Goal: Task Accomplishment & Management: Manage account settings

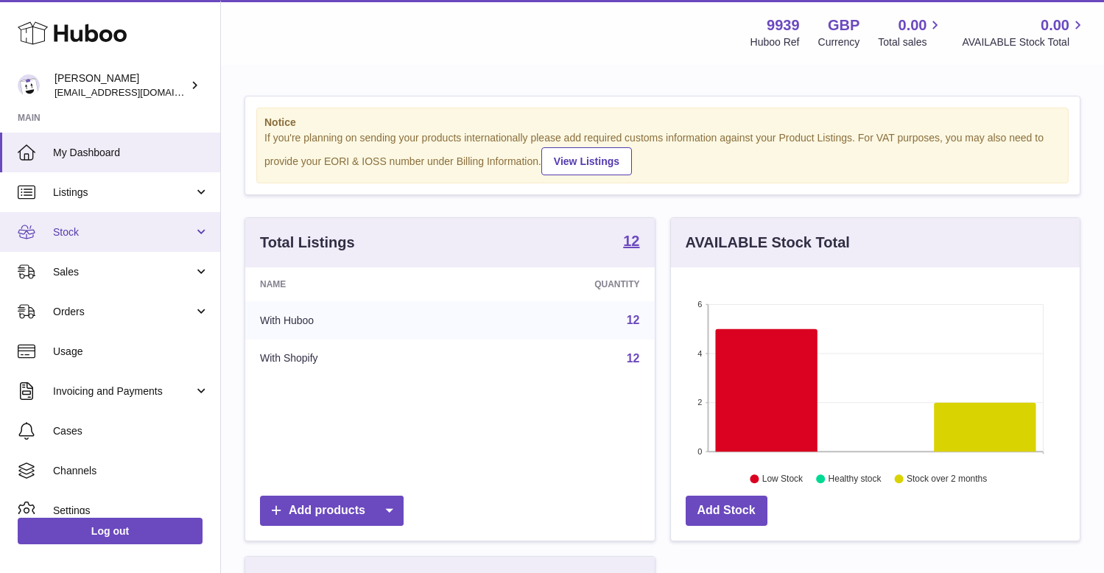
scroll to position [230, 409]
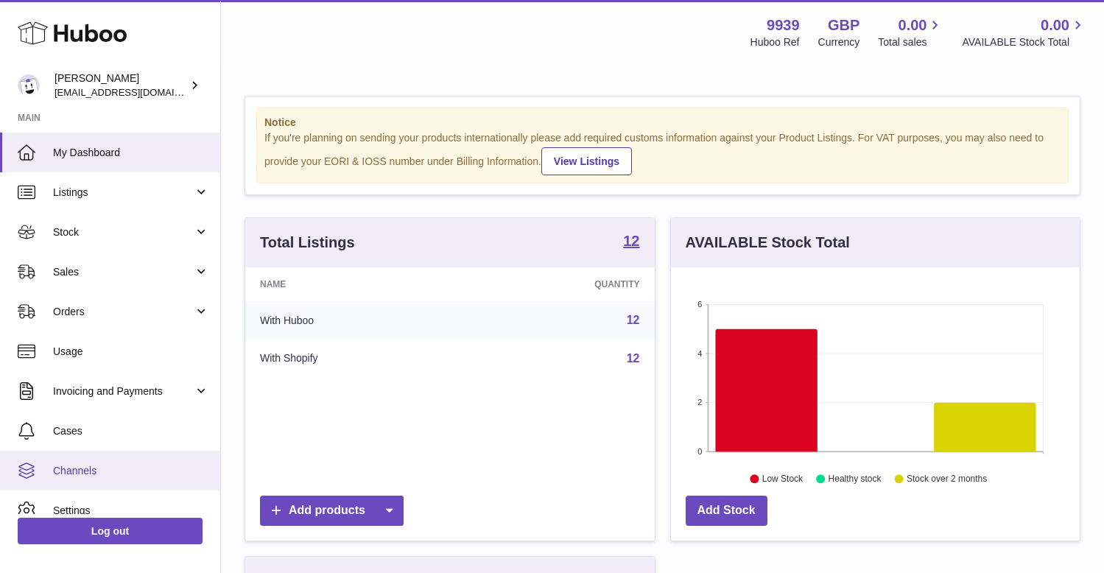
click at [65, 457] on link "Channels" at bounding box center [110, 471] width 220 height 40
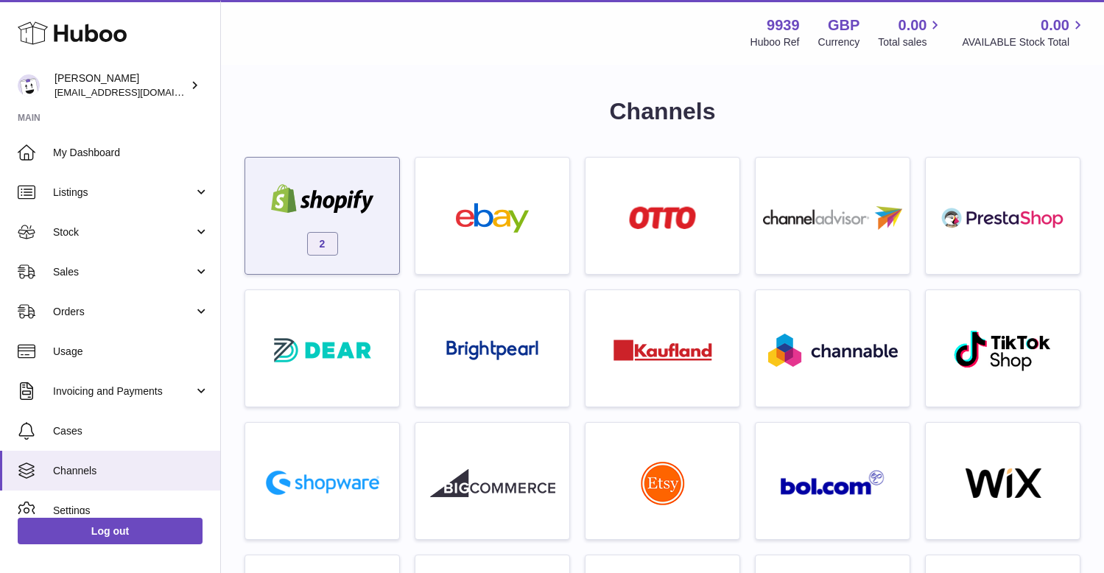
click at [314, 198] on img at bounding box center [322, 198] width 125 height 29
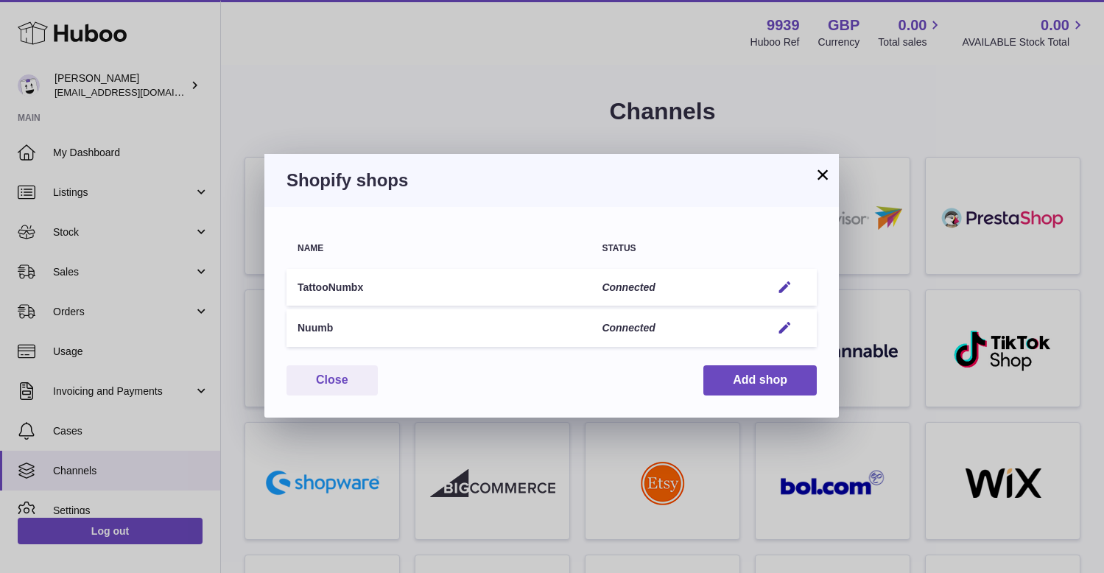
click at [785, 295] on td "Edit" at bounding box center [788, 288] width 57 height 38
click at [787, 281] on em "button" at bounding box center [784, 287] width 15 height 15
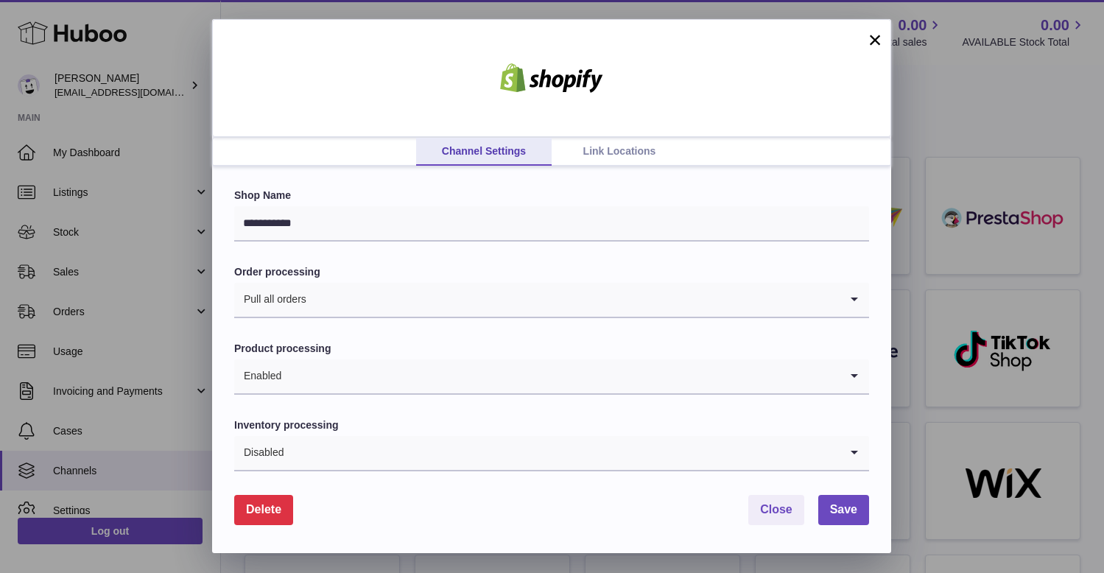
click at [605, 152] on link "Link Locations" at bounding box center [620, 152] width 136 height 28
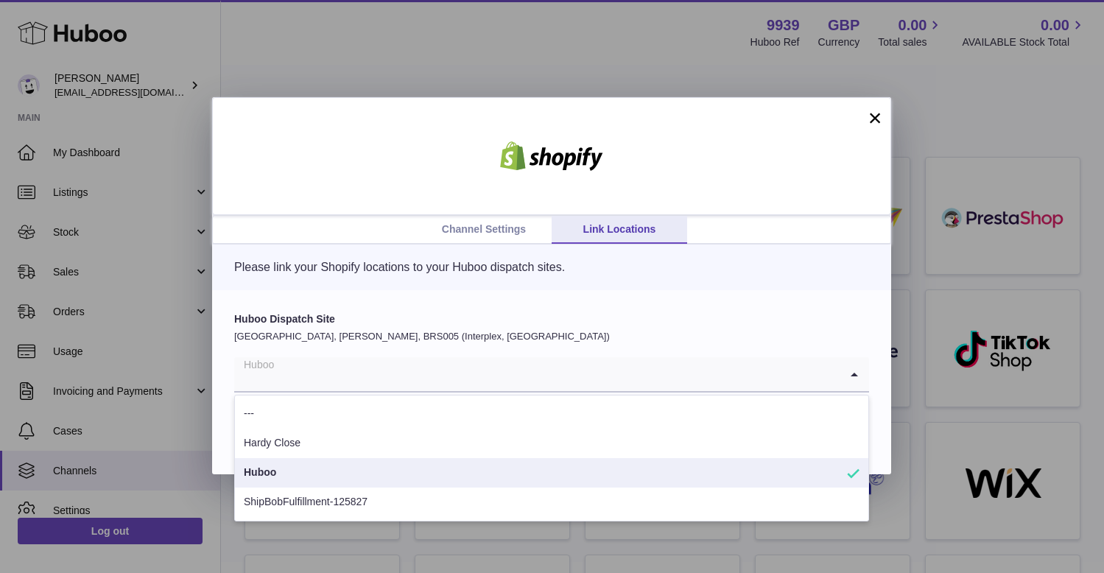
click at [432, 388] on input "Search for option" at bounding box center [536, 374] width 605 height 34
click at [535, 314] on label "Huboo Dispatch Site" at bounding box center [551, 319] width 635 height 14
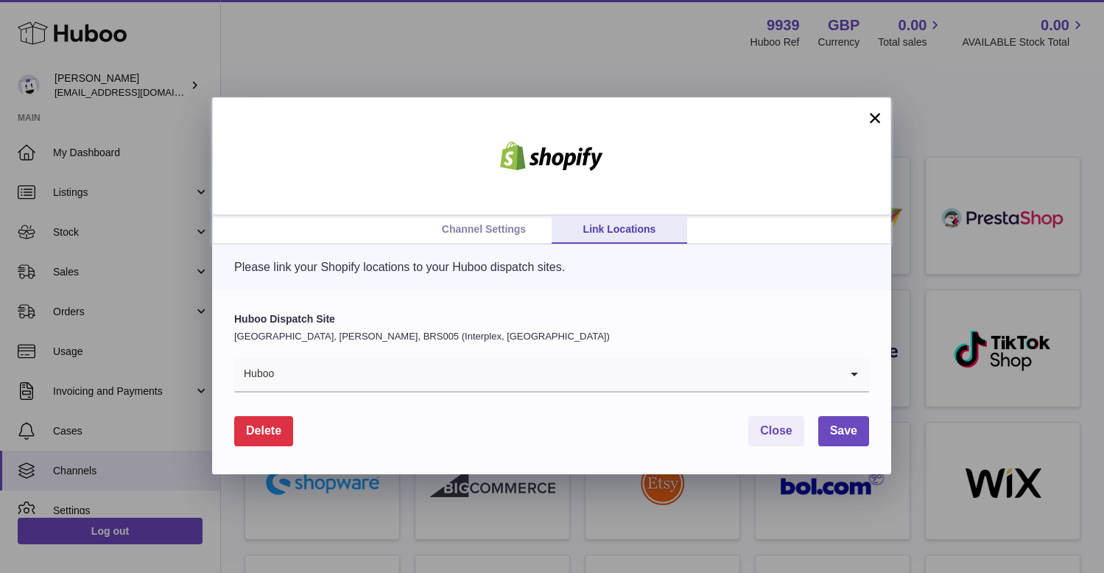
click at [869, 119] on button "×" at bounding box center [875, 118] width 18 height 18
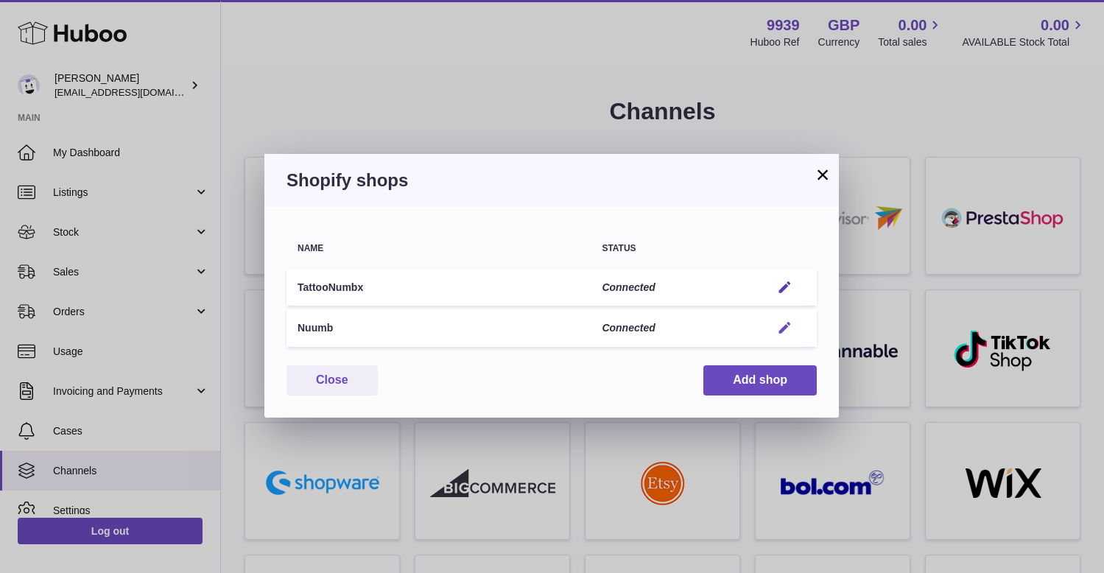
click at [790, 323] on em "button" at bounding box center [784, 327] width 15 height 15
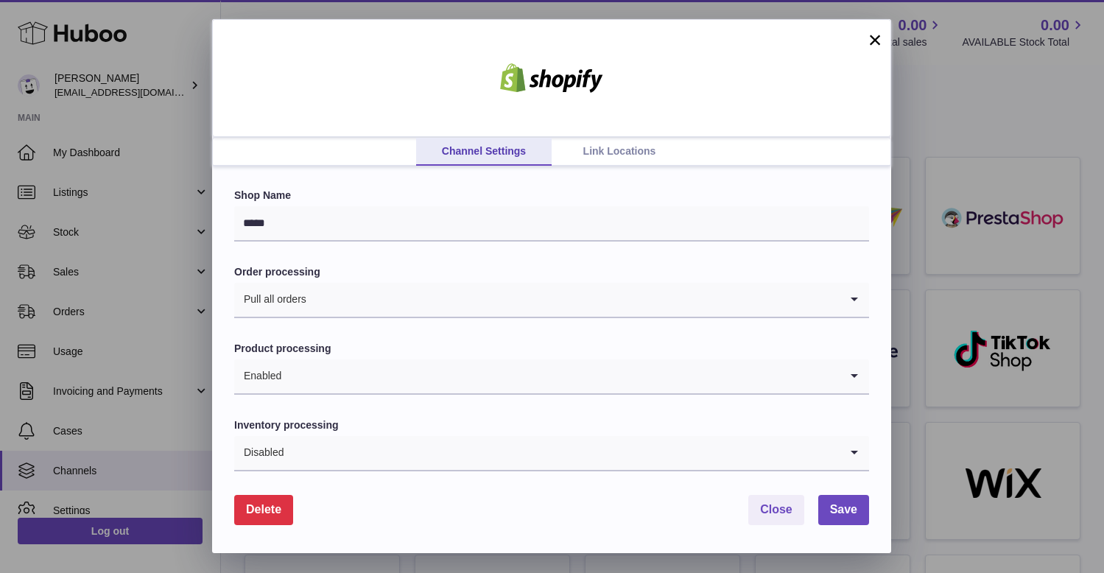
click at [636, 151] on link "Link Locations" at bounding box center [620, 152] width 136 height 28
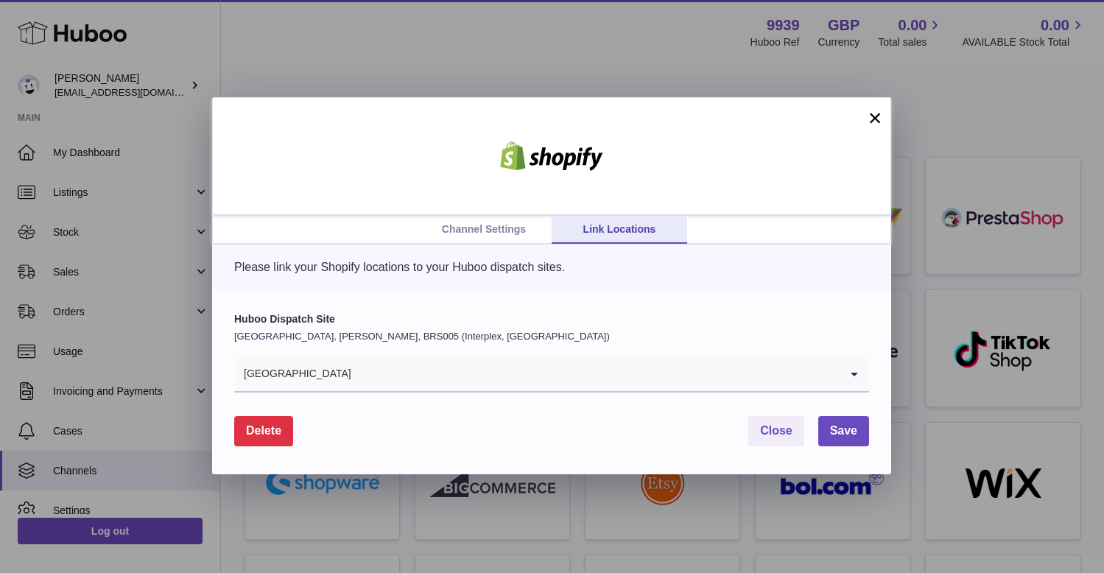
click at [448, 387] on input "Search for option" at bounding box center [596, 374] width 488 height 34
click at [502, 343] on div "Huboo Dispatch Site [GEOGRAPHIC_DATA], [PERSON_NAME], BRS005 (Interplex, [GEOGR…" at bounding box center [551, 352] width 635 height 80
click at [877, 125] on button "×" at bounding box center [875, 118] width 18 height 18
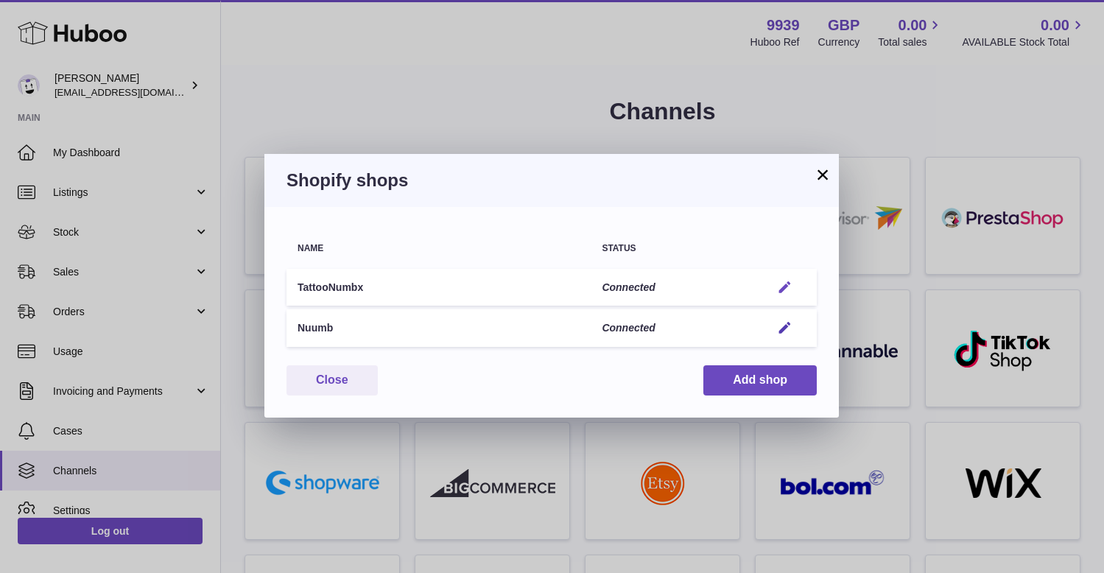
click at [783, 292] on em "button" at bounding box center [784, 287] width 15 height 15
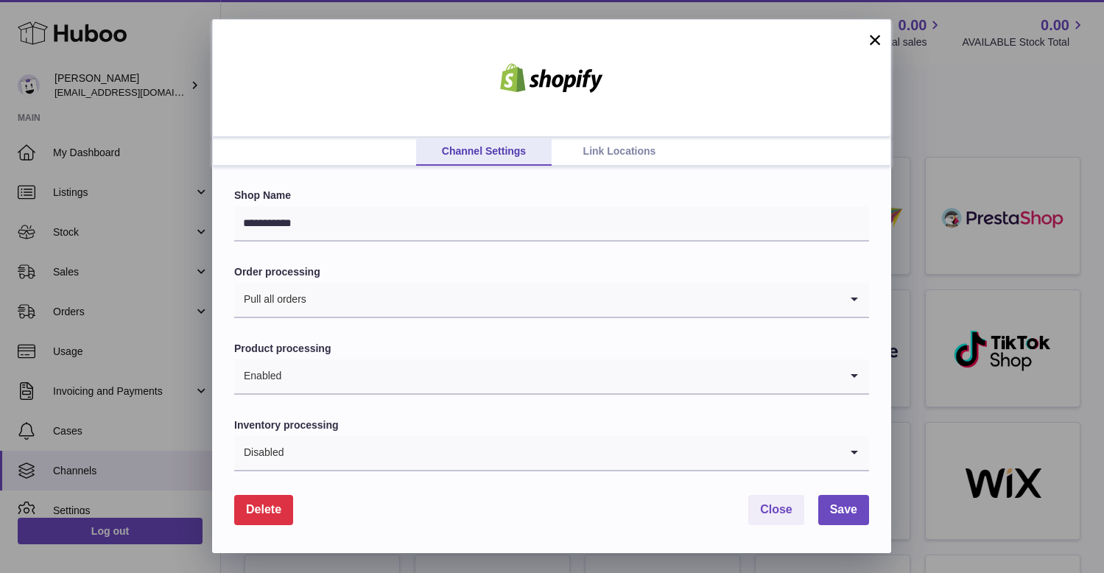
click at [591, 150] on link "Link Locations" at bounding box center [620, 152] width 136 height 28
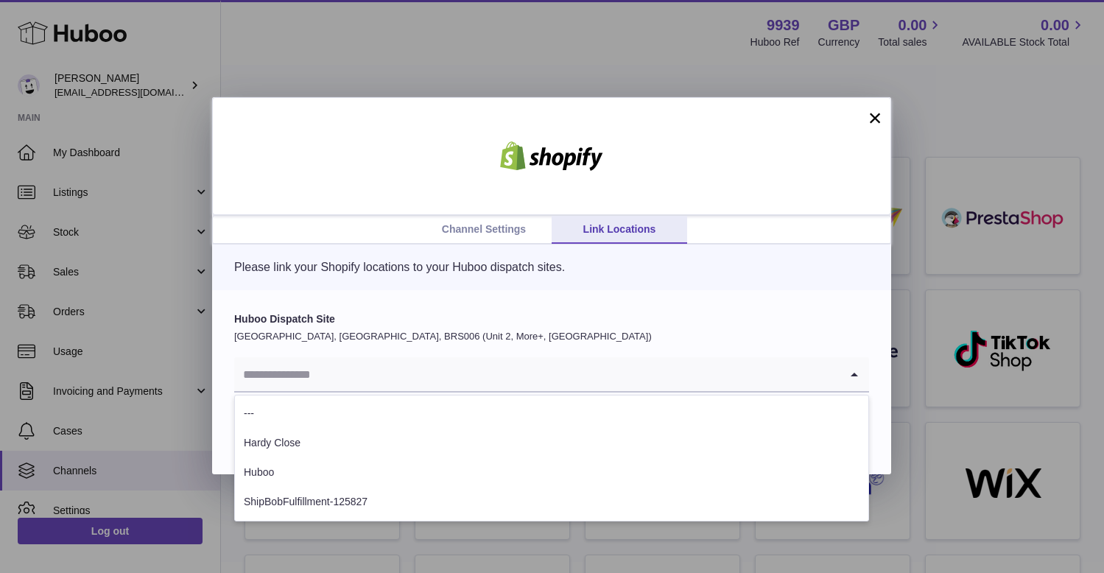
click at [304, 370] on input "Search for option" at bounding box center [536, 374] width 605 height 34
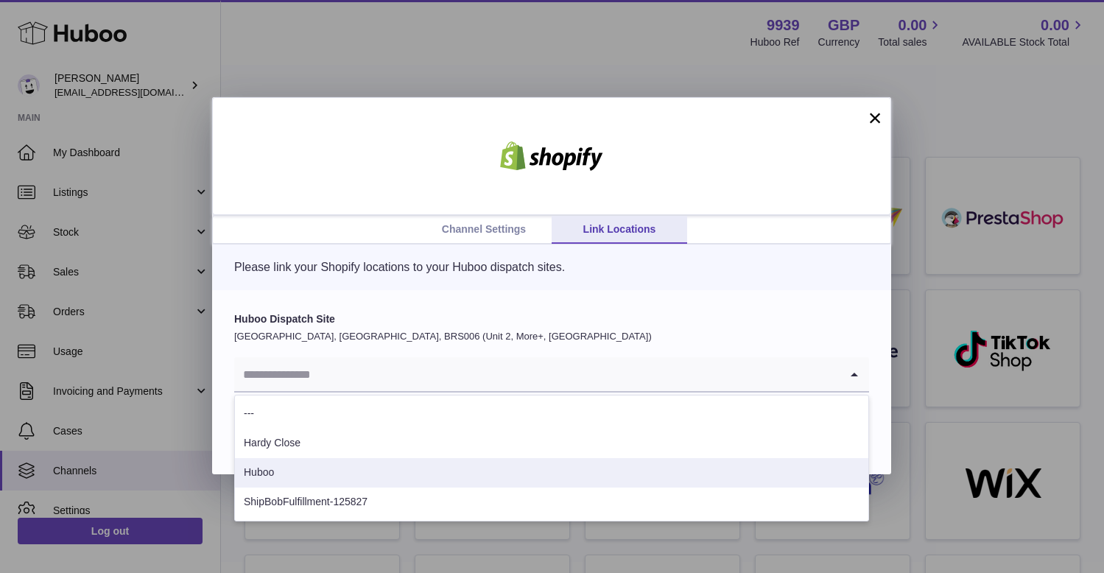
click at [276, 476] on li "Huboo" at bounding box center [551, 472] width 633 height 29
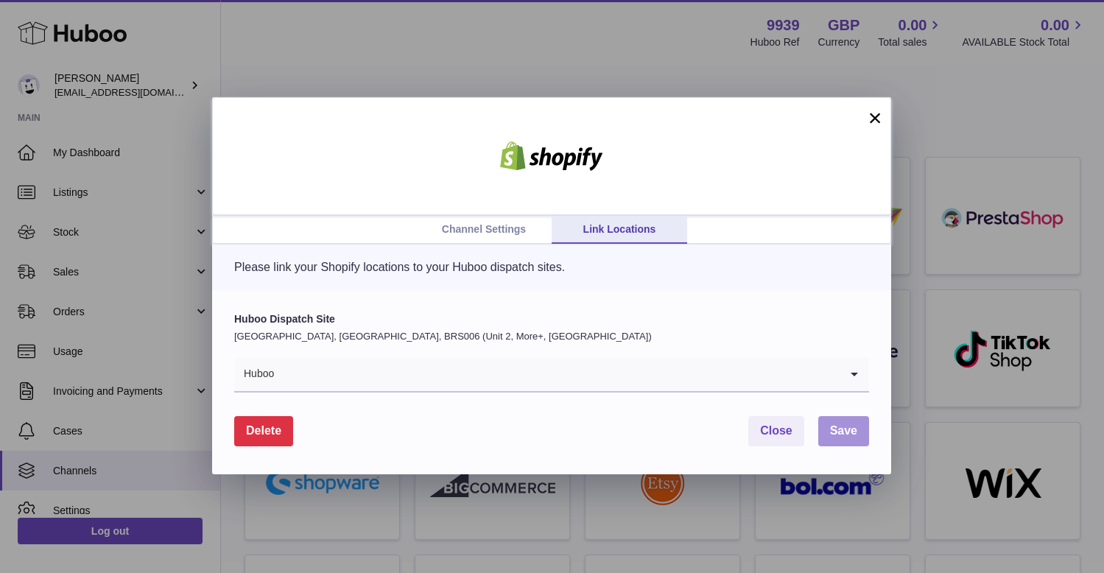
click at [859, 432] on button "Save" at bounding box center [843, 431] width 51 height 30
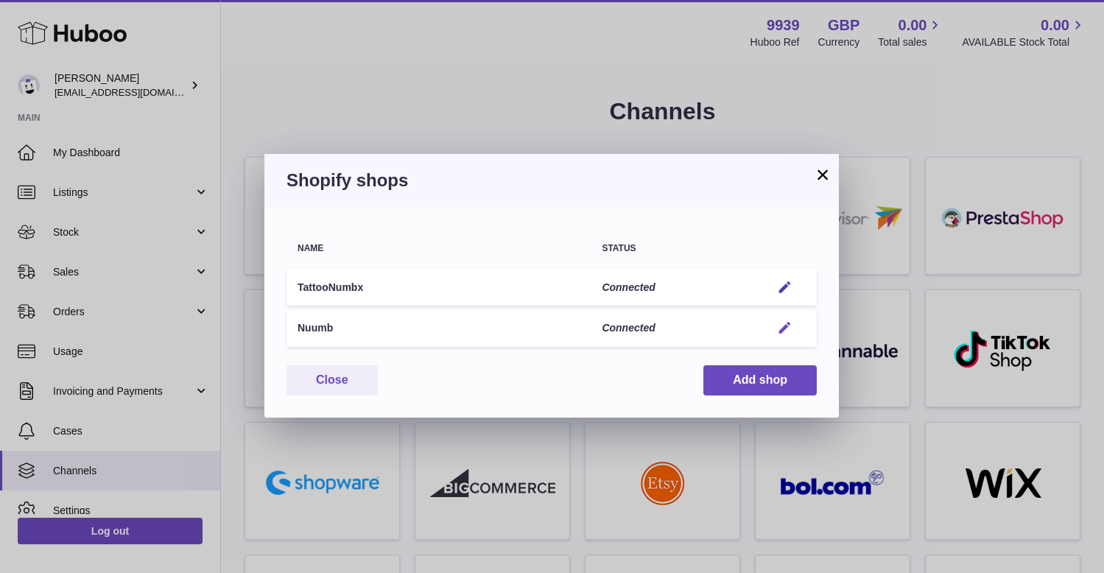
click at [790, 323] on em "button" at bounding box center [784, 327] width 15 height 15
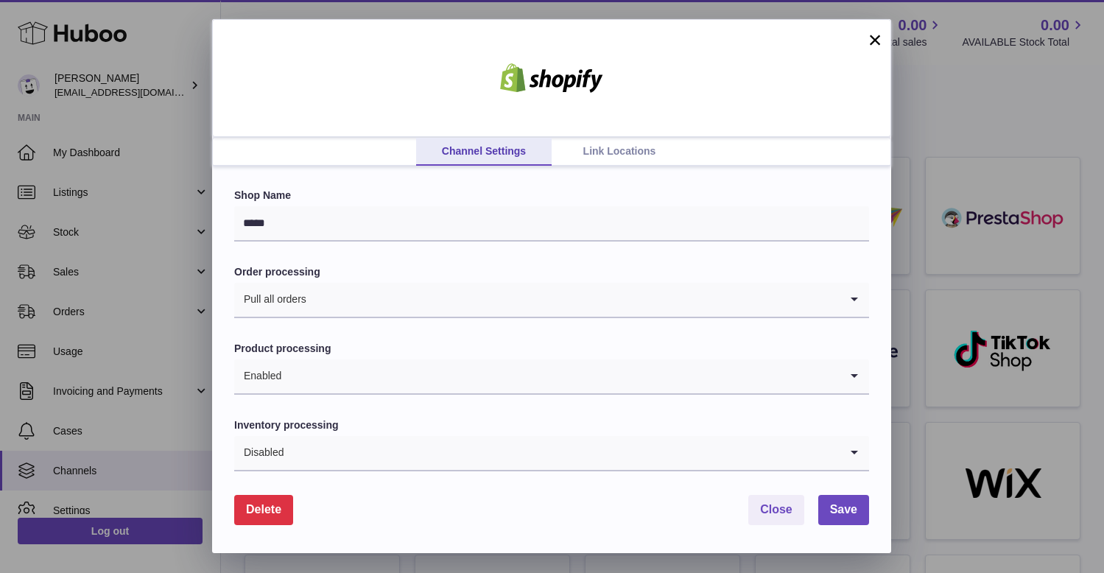
click at [620, 160] on link "Link Locations" at bounding box center [620, 152] width 136 height 28
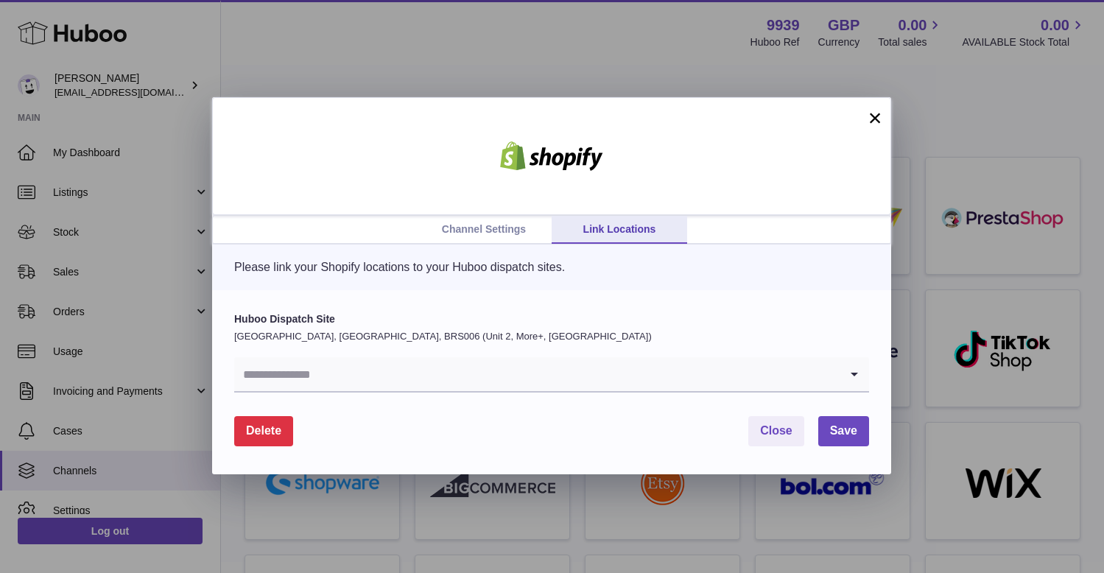
click at [325, 387] on input "Search for option" at bounding box center [536, 374] width 605 height 34
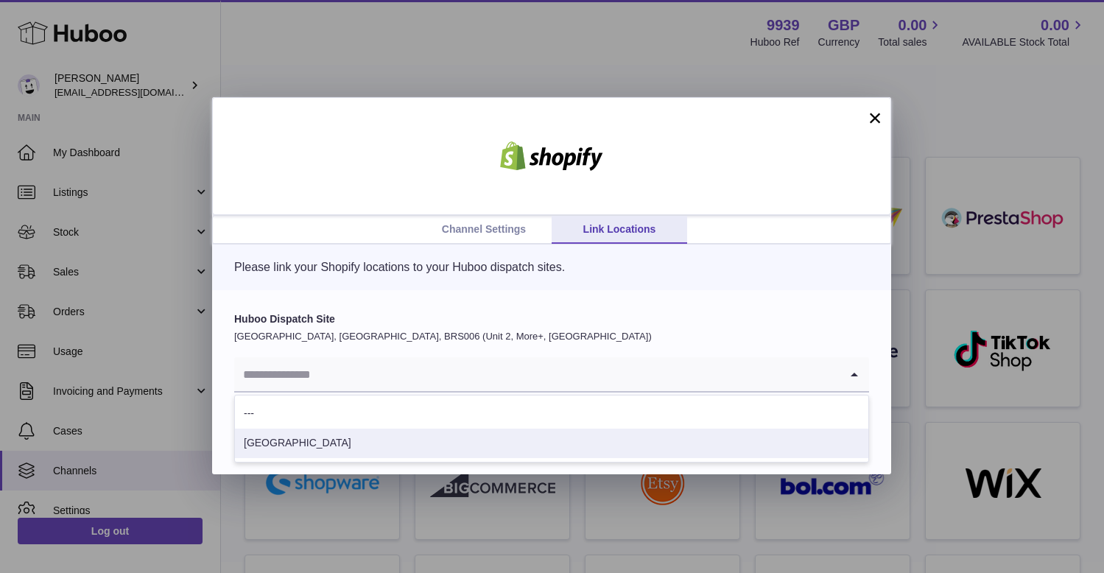
click at [303, 441] on li "[GEOGRAPHIC_DATA]" at bounding box center [551, 443] width 633 height 29
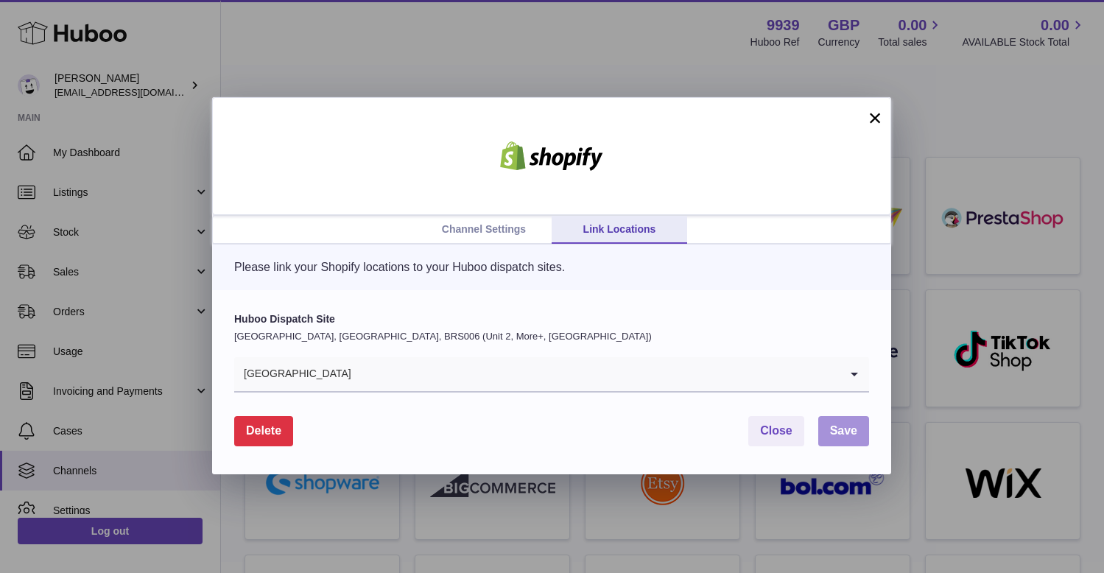
click at [838, 422] on button "Save" at bounding box center [843, 431] width 51 height 30
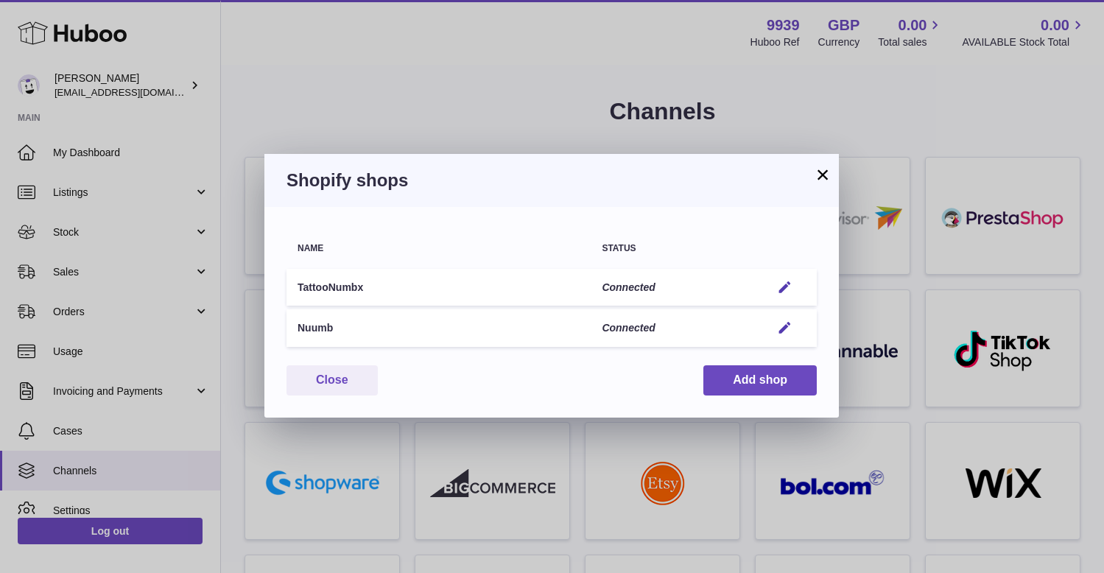
click at [823, 177] on button "×" at bounding box center [823, 175] width 18 height 18
